Goal: Transaction & Acquisition: Purchase product/service

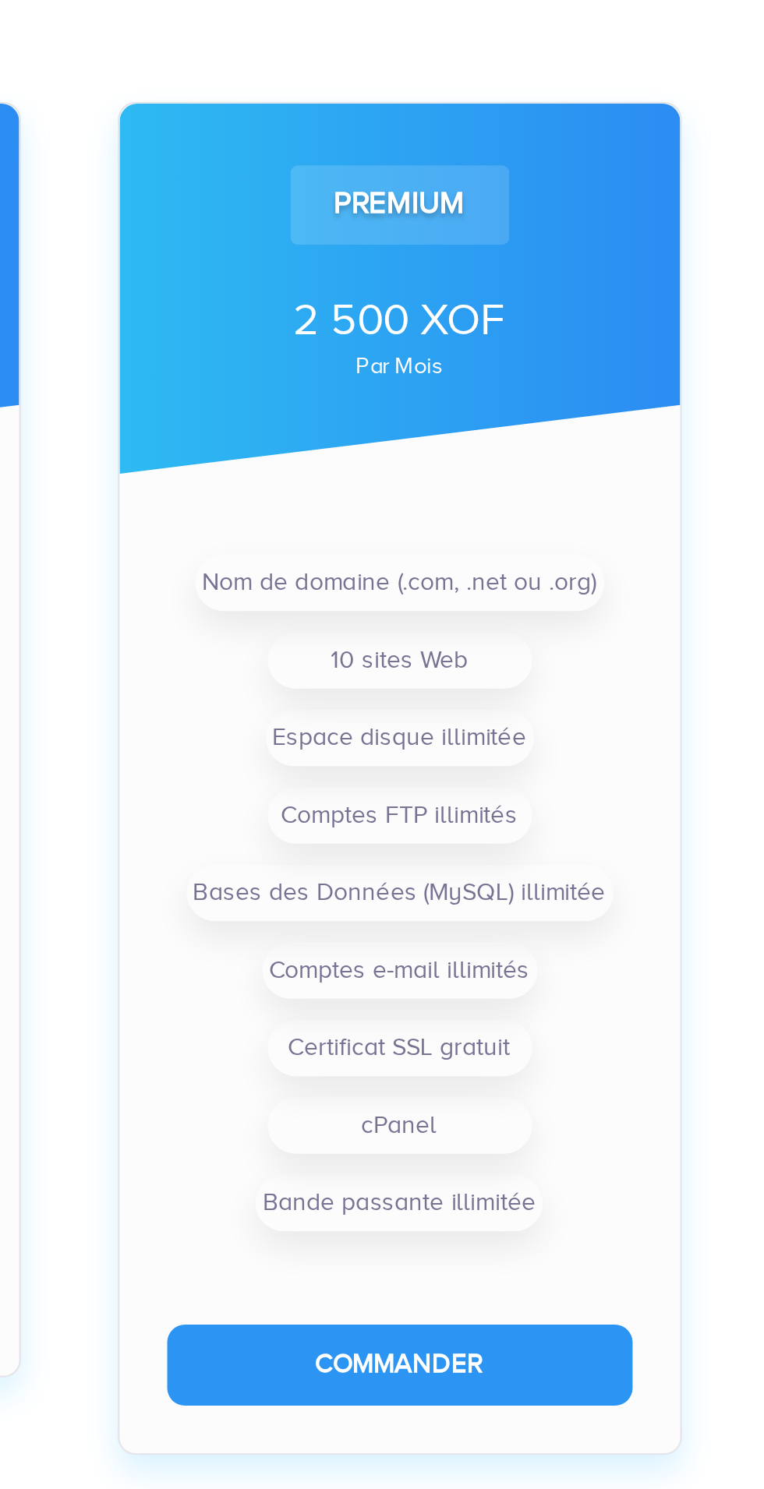
scroll to position [503, 0]
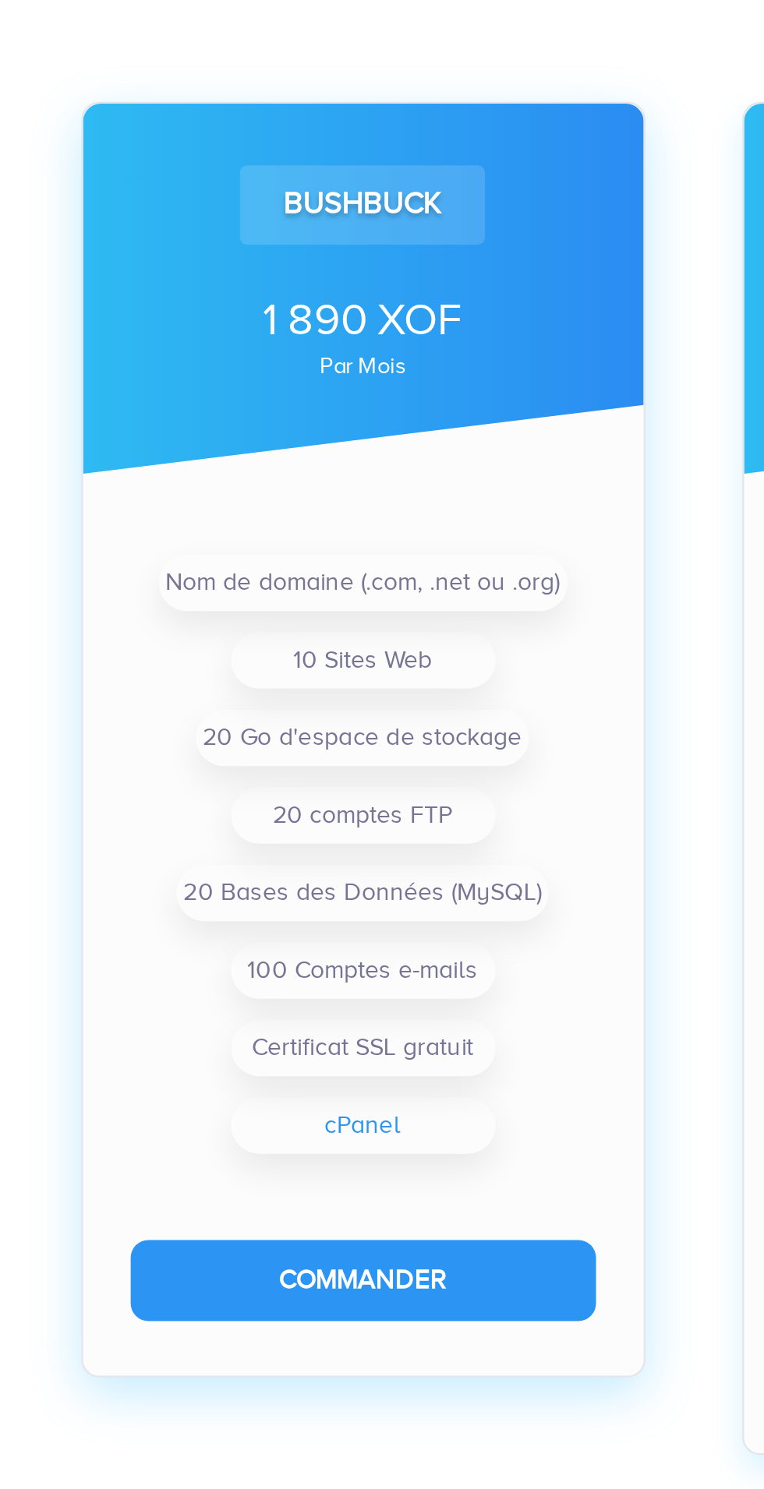
click at [263, 1230] on li "cPanel" at bounding box center [236, 1230] width 117 height 25
click at [270, 1191] on li "Certificat SSL gratuit" at bounding box center [236, 1196] width 117 height 25
click at [273, 1167] on li "100 Comptes e-mails" at bounding box center [236, 1161] width 117 height 25
click at [280, 1121] on li "20 Bases des Données (MySQL)" at bounding box center [235, 1127] width 164 height 25
click at [277, 1094] on li "20 comptes FTP" at bounding box center [236, 1093] width 117 height 25
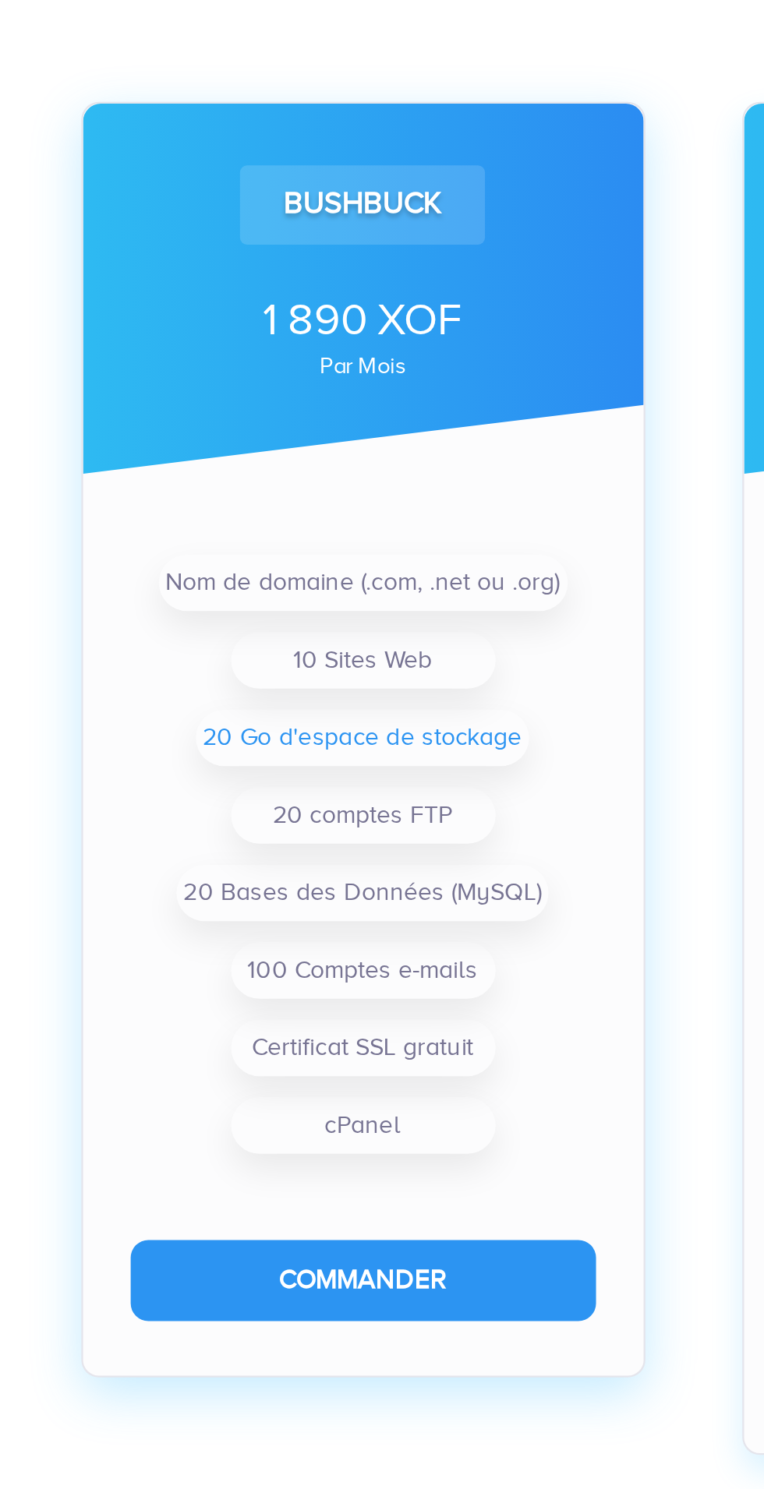
click at [275, 1067] on li "20 Go d'espace de stockage" at bounding box center [235, 1058] width 147 height 25
click at [262, 1025] on li "10 Sites Web" at bounding box center [236, 1024] width 117 height 25
click at [277, 997] on li "Nom de domaine (.com, .net ou .org)" at bounding box center [236, 990] width 181 height 25
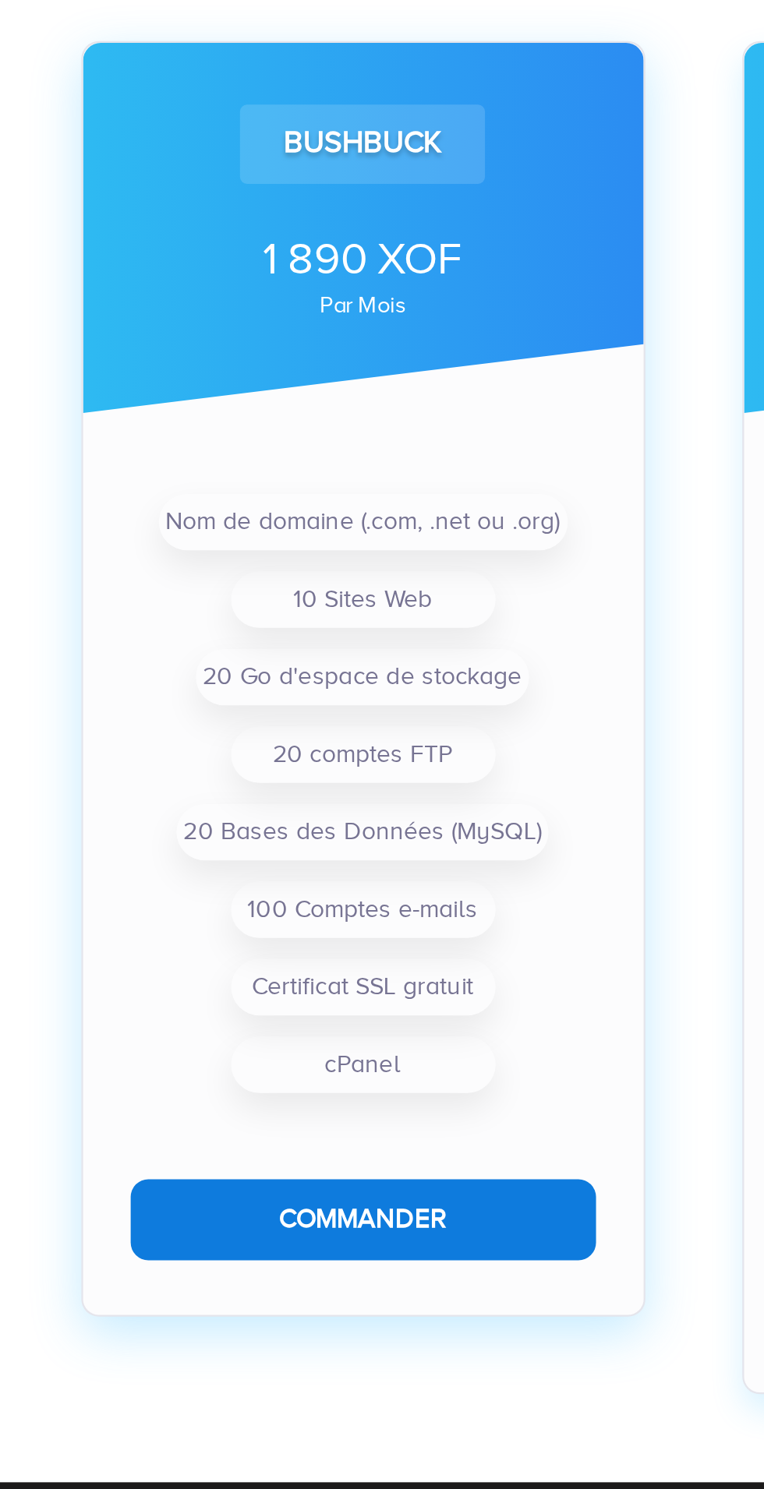
click at [299, 1302] on button "Commander" at bounding box center [236, 1298] width 206 height 35
click at [268, 1300] on button "Commander" at bounding box center [236, 1298] width 206 height 35
